Goal: Transaction & Acquisition: Purchase product/service

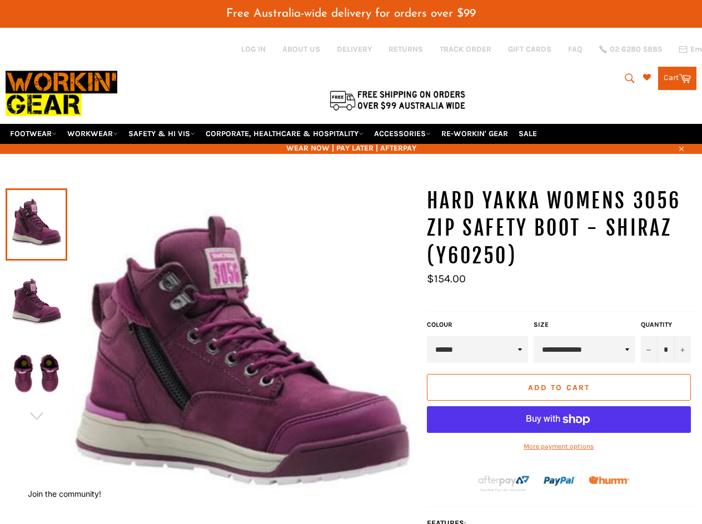
click at [627, 78] on icon "submit" at bounding box center [630, 78] width 12 height 12
click at [681, 148] on icon "button" at bounding box center [681, 149] width 4 height 4
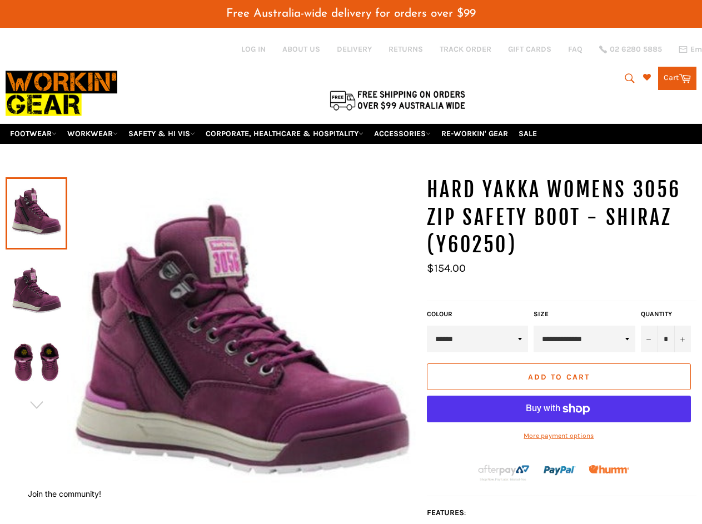
click at [36, 176] on div at bounding box center [37, 213] width 62 height 75
click at [36, 416] on div at bounding box center [211, 357] width 410 height 363
click at [666, 350] on input "*" at bounding box center [666, 339] width 50 height 27
click at [649, 350] on button "−" at bounding box center [649, 339] width 17 height 27
click at [683, 350] on button "+" at bounding box center [682, 339] width 17 height 27
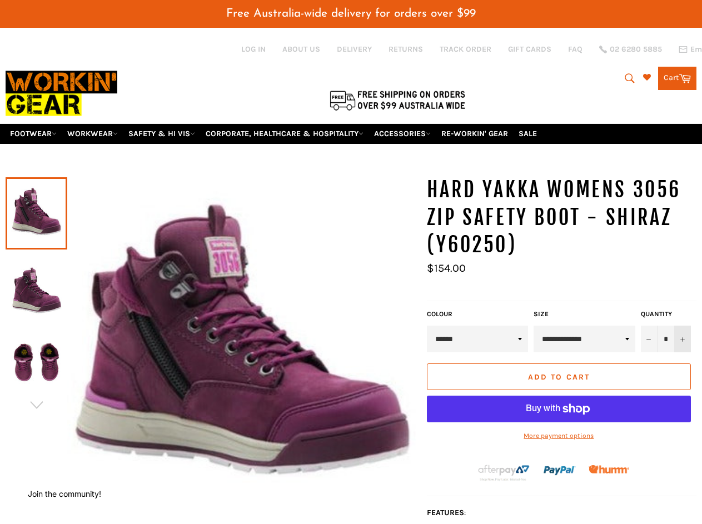
type input "*"
click at [559, 388] on button "Add to Cart" at bounding box center [559, 377] width 264 height 27
click at [559, 446] on div "Add to Cart More payment options This item is a recurring or deferred purchase.…" at bounding box center [559, 408] width 270 height 88
click at [65, 494] on button "Join the community!" at bounding box center [64, 493] width 73 height 9
